Goal: Task Accomplishment & Management: Manage account settings

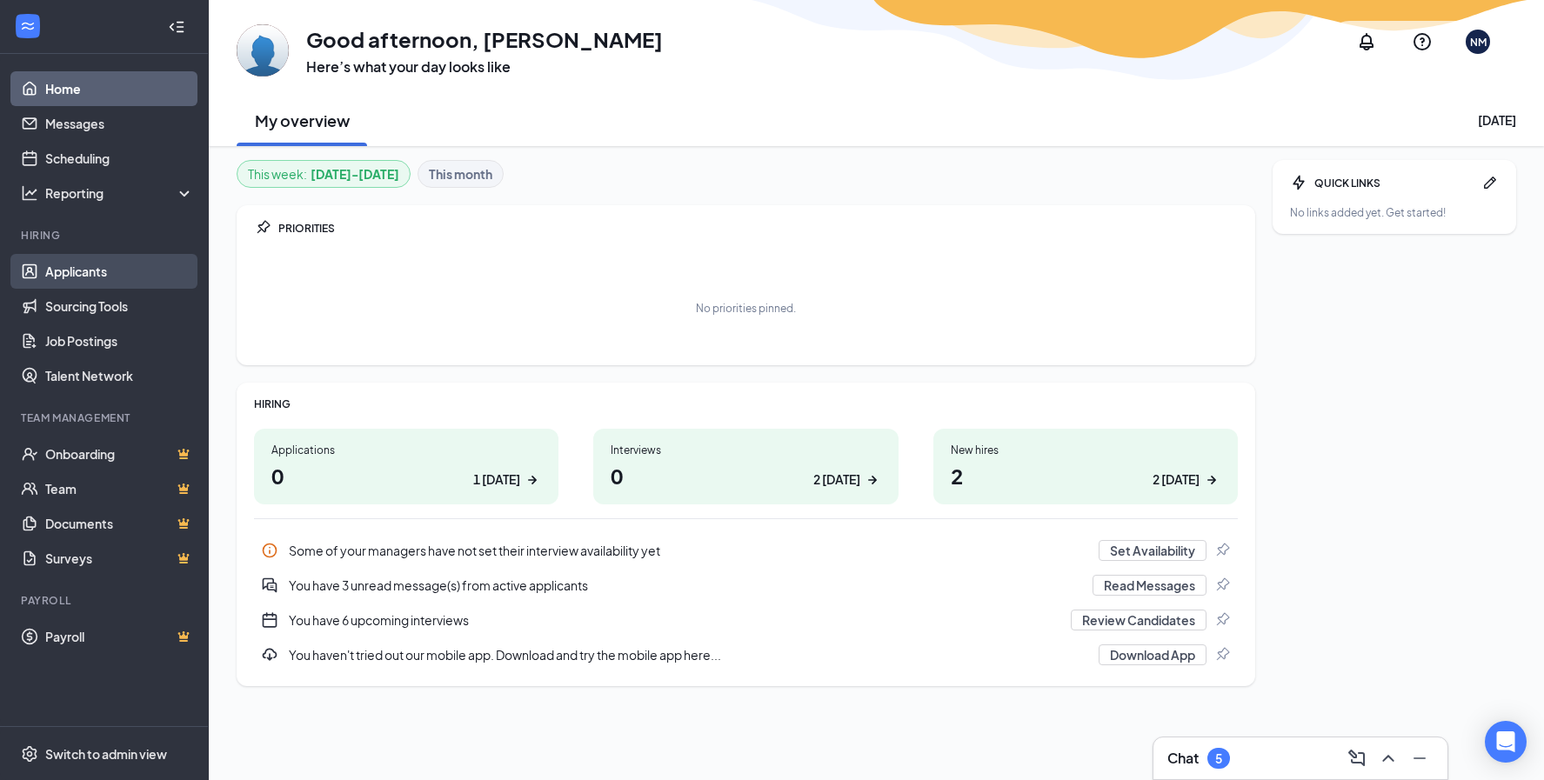
click at [78, 272] on link "Applicants" at bounding box center [119, 271] width 149 height 35
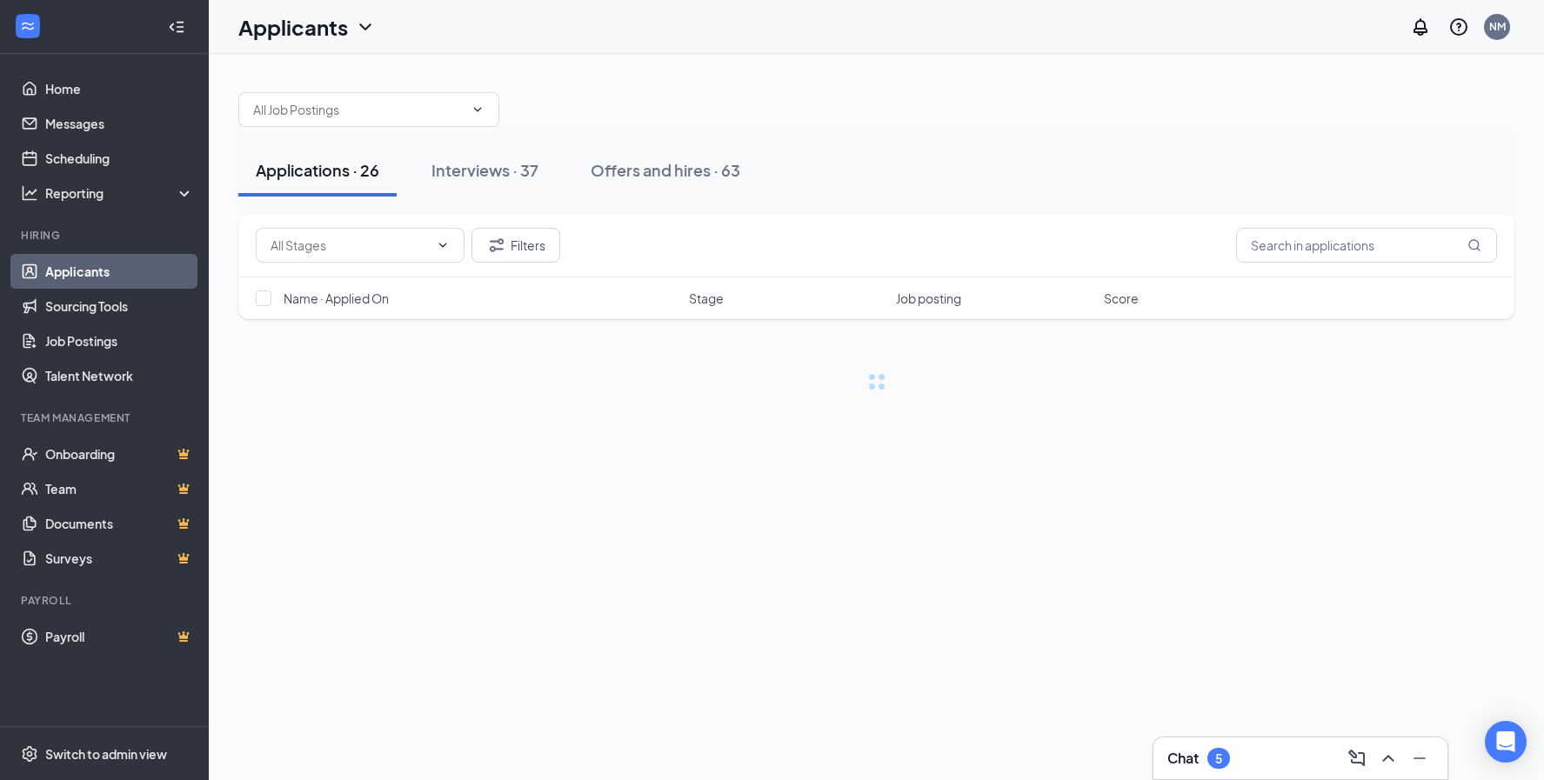
click at [474, 174] on div "Interviews · 37" at bounding box center [485, 170] width 107 height 22
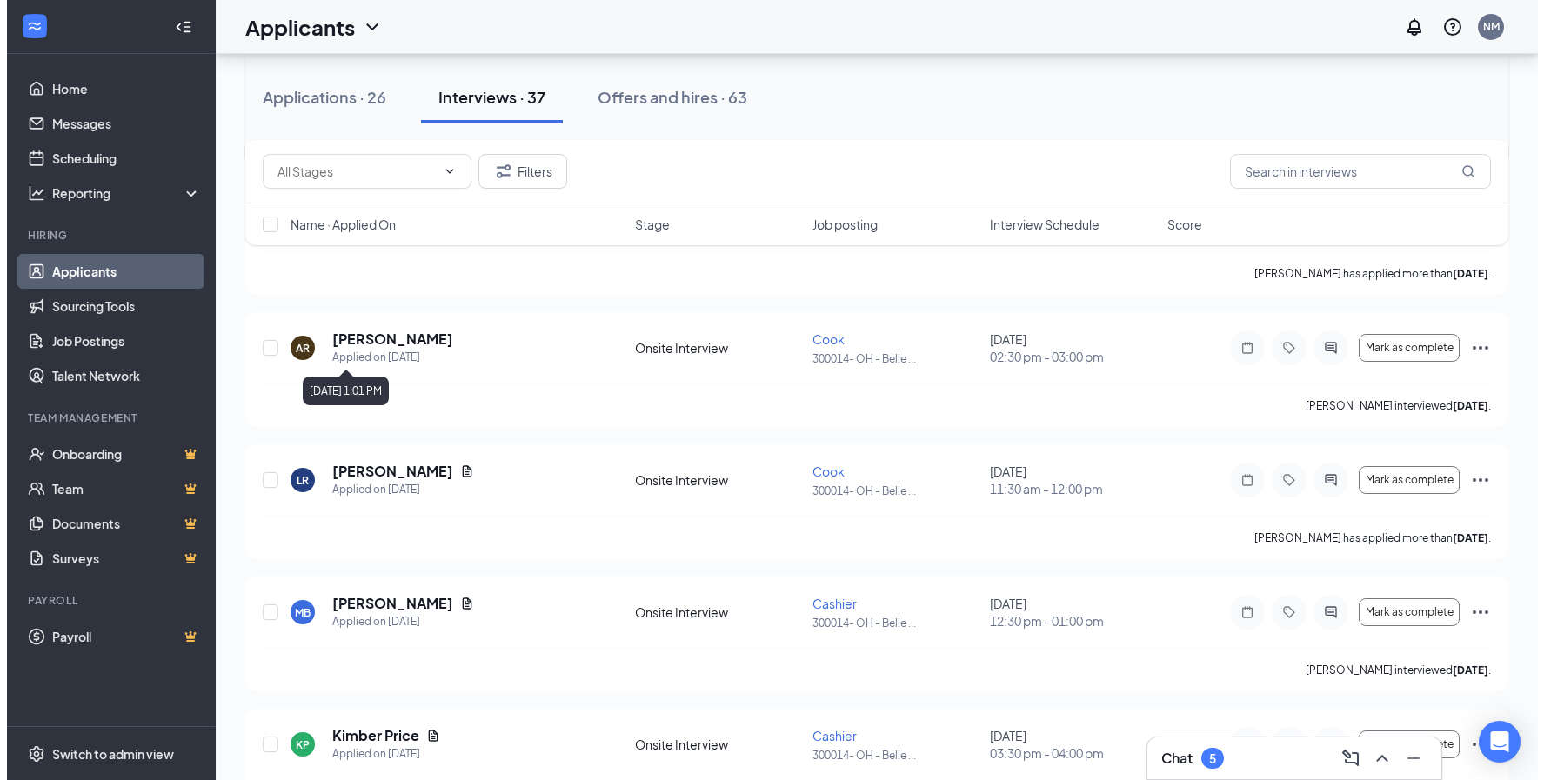
scroll to position [1566, 0]
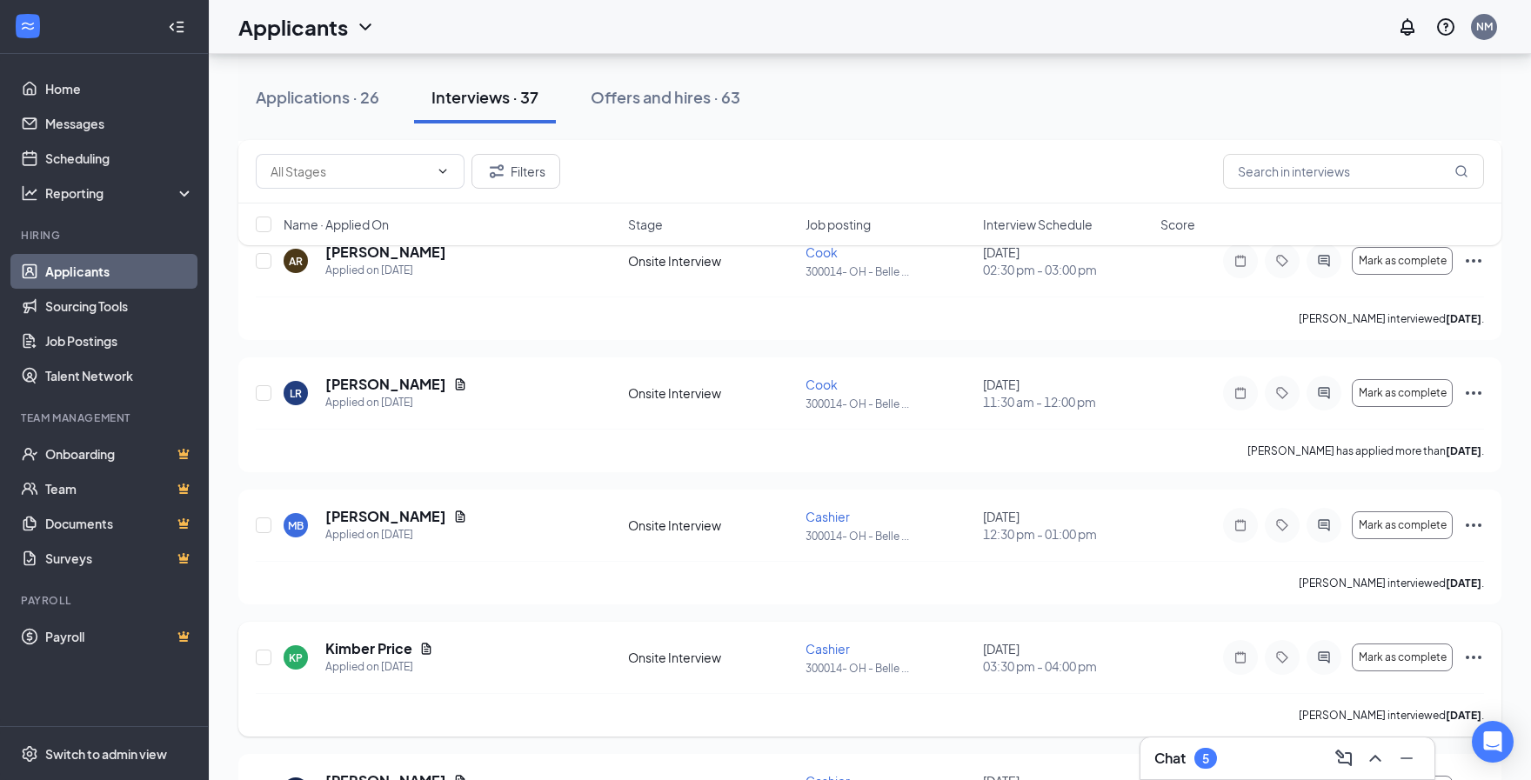
click at [439, 685] on div "[PERSON_NAME] Price Applied on [DATE] Onsite Interview Cashier 300014- OH - Bel…" at bounding box center [870, 666] width 1228 height 54
click at [382, 645] on h5 "Kimber Price" at bounding box center [368, 648] width 87 height 19
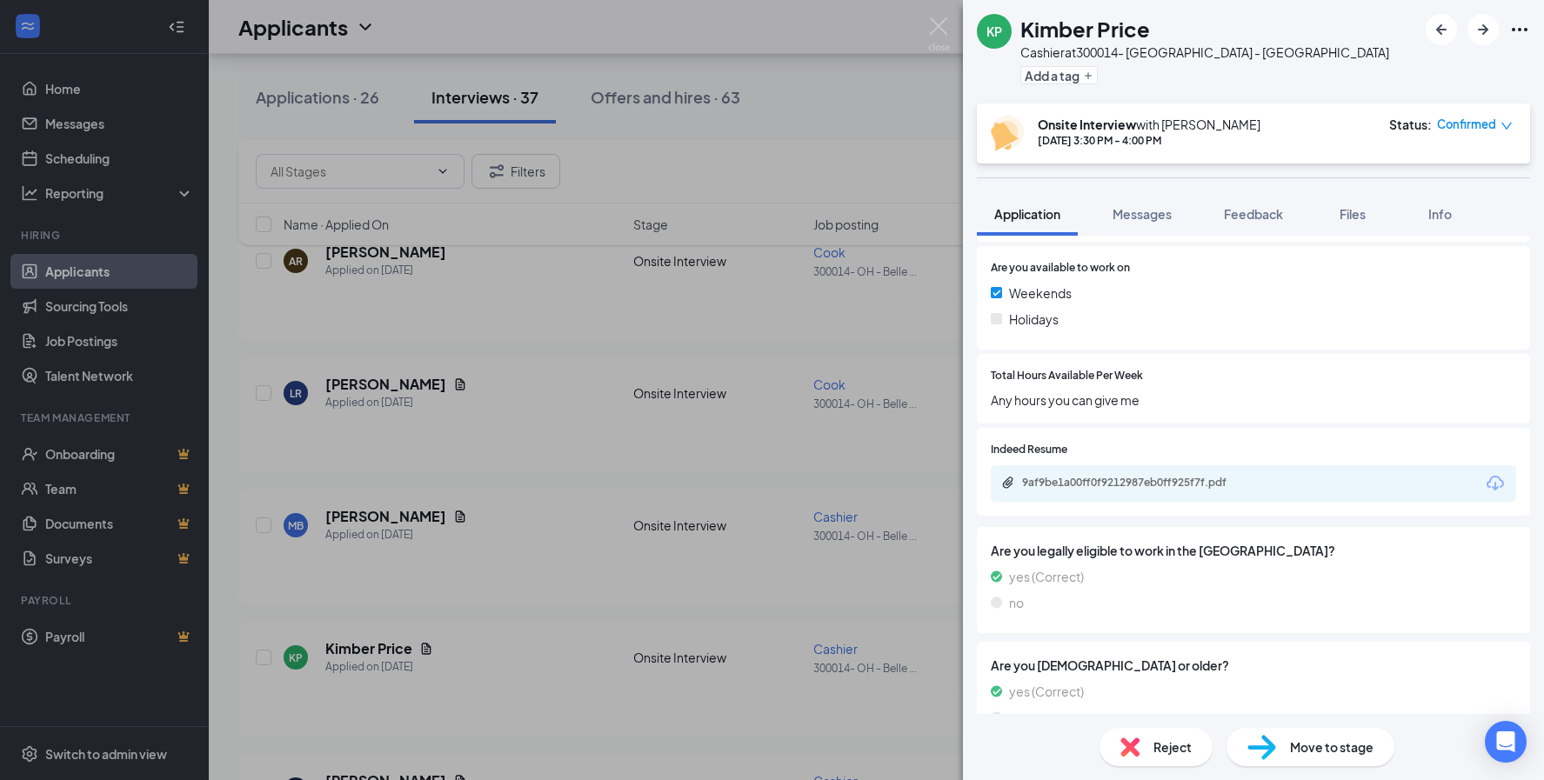
scroll to position [734, 0]
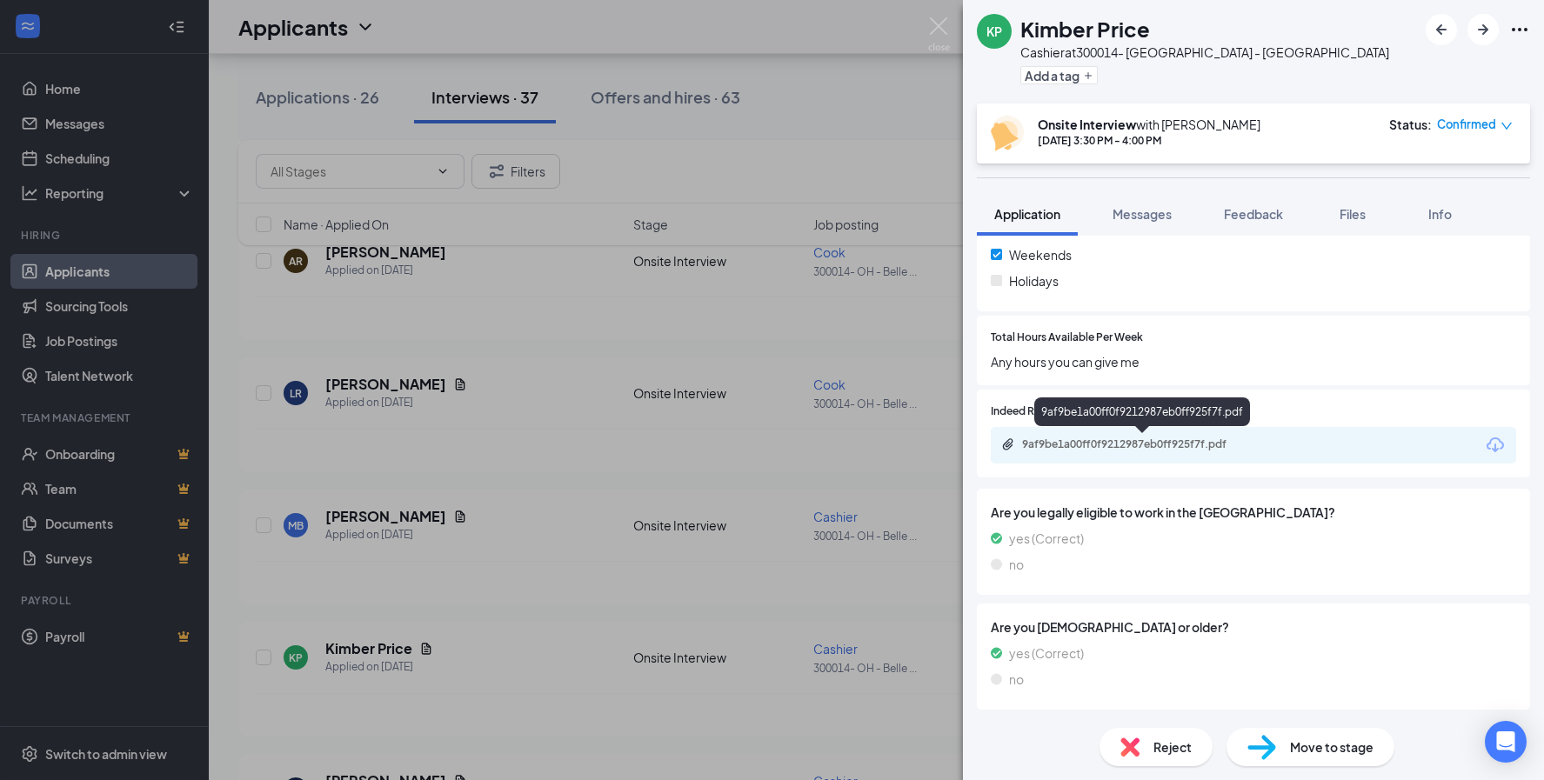
click at [1110, 445] on div "9af9be1a00ff0f9212987eb0ff925f7f.pdf" at bounding box center [1144, 445] width 244 height 14
click at [1304, 747] on span "Move to stage" at bounding box center [1332, 747] width 84 height 19
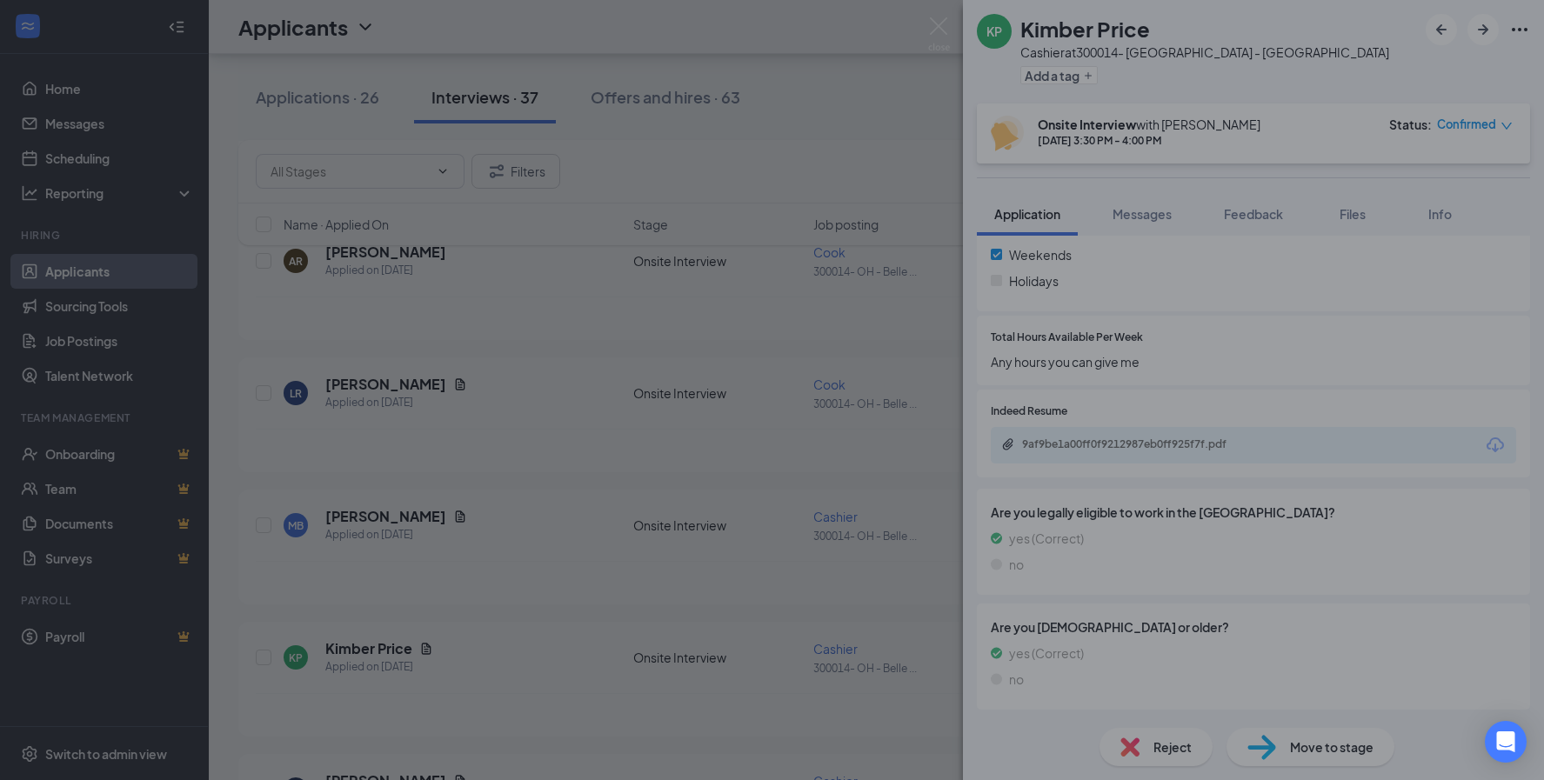
scroll to position [728, 0]
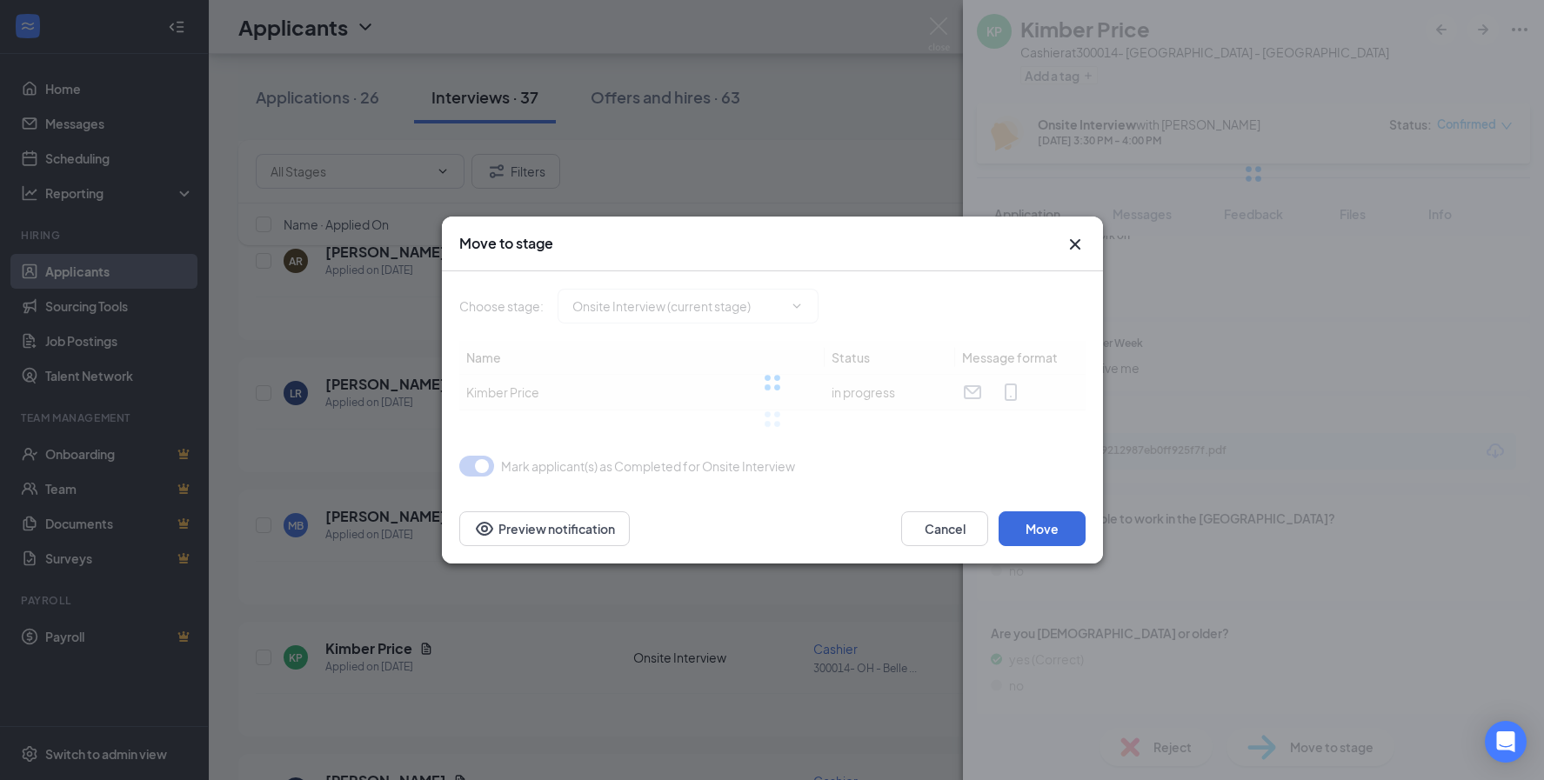
type input "Background Check (18 Years+) (next stage)"
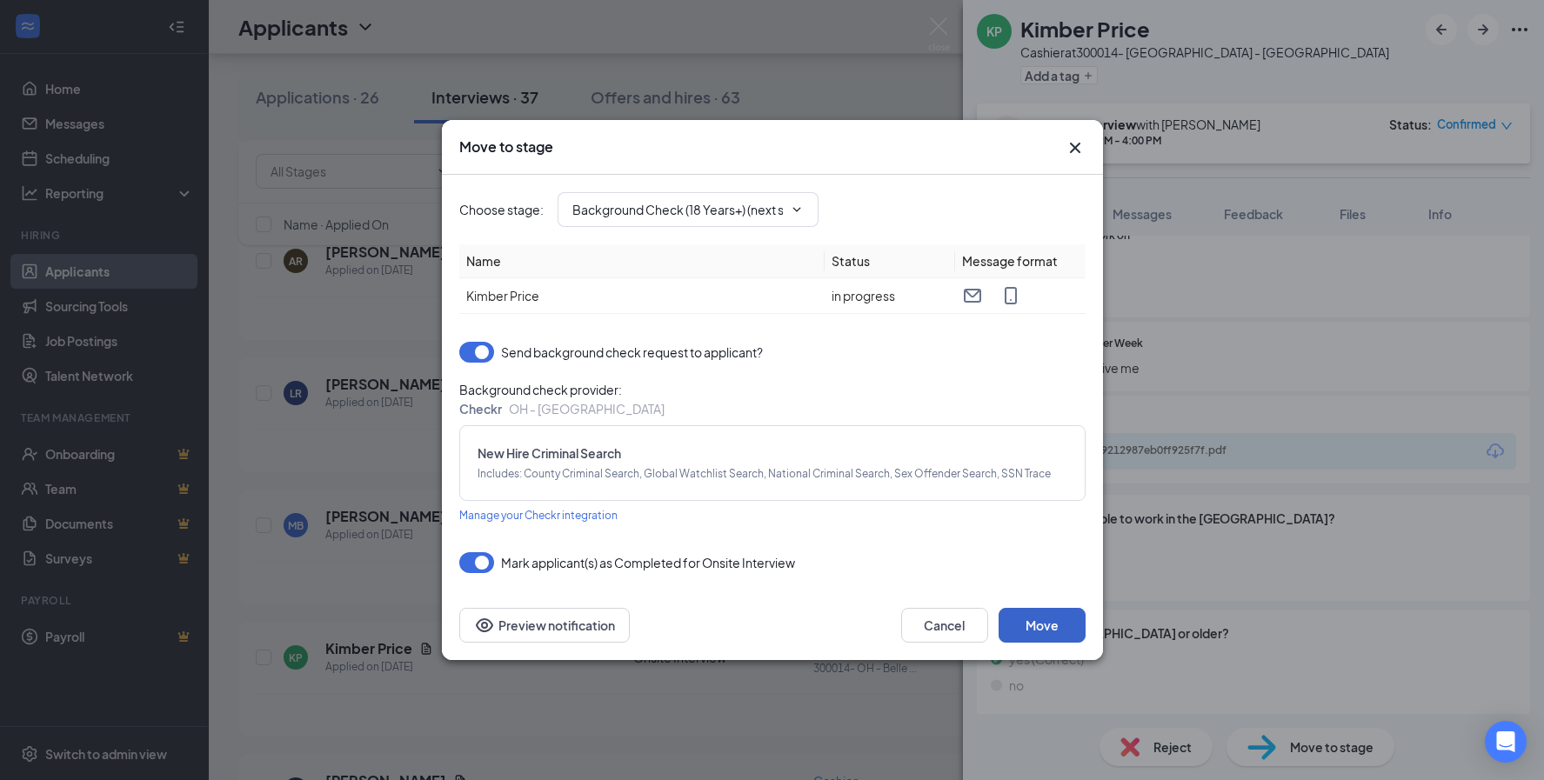
click at [1066, 615] on button "Move" at bounding box center [1042, 625] width 87 height 35
